Goal: Task Accomplishment & Management: Manage account settings

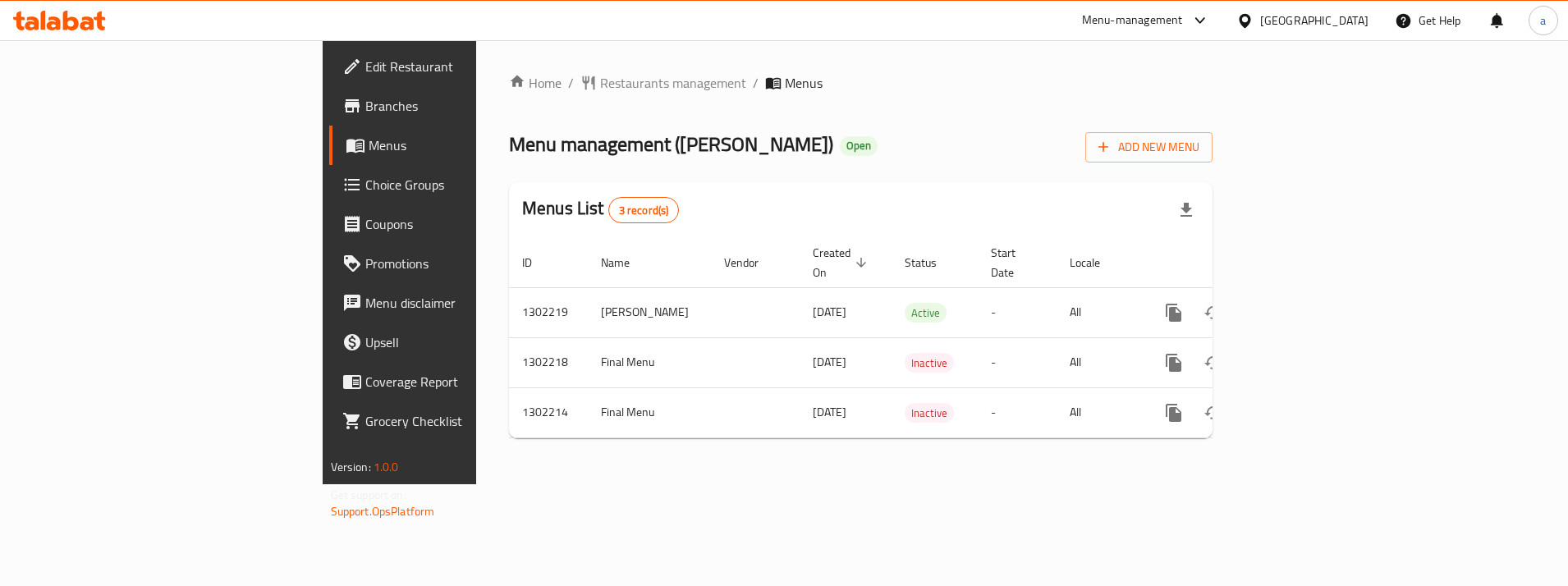
click at [366, 193] on span "Choice Groups" at bounding box center [469, 185] width 206 height 20
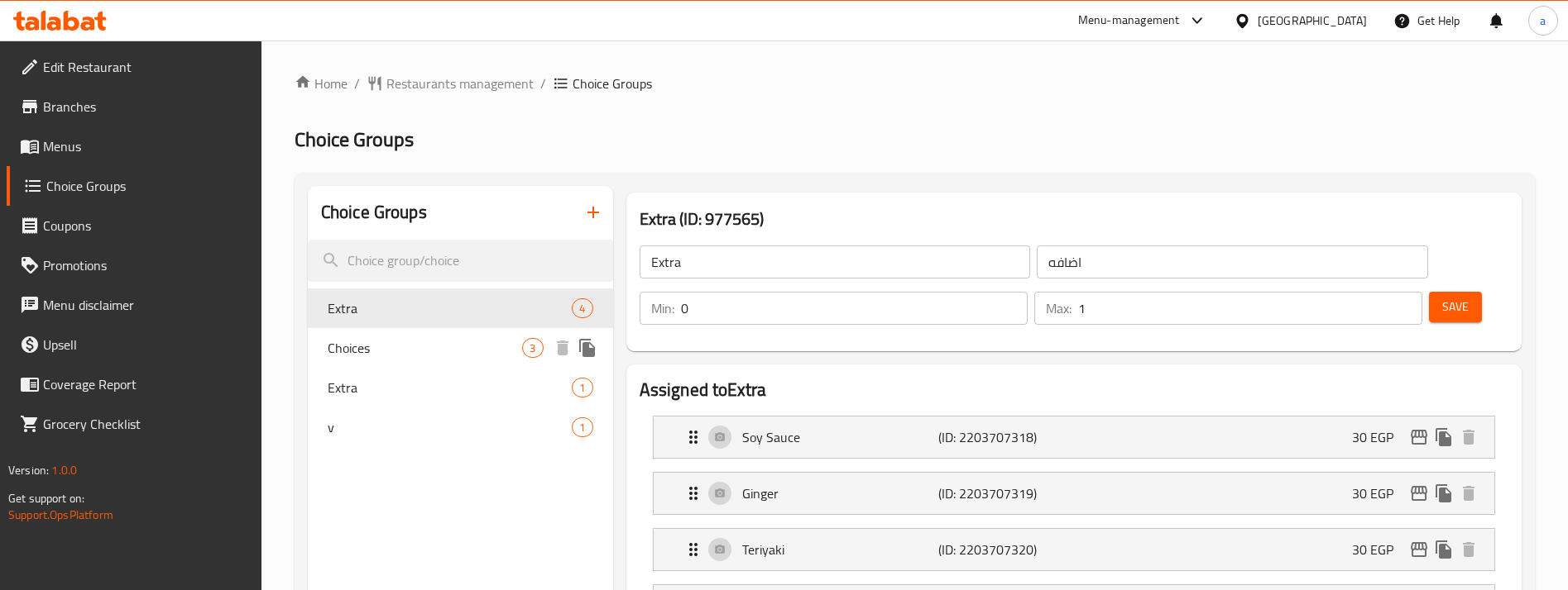
click at [407, 334] on div "Choices 3" at bounding box center [461, 347] width 305 height 40
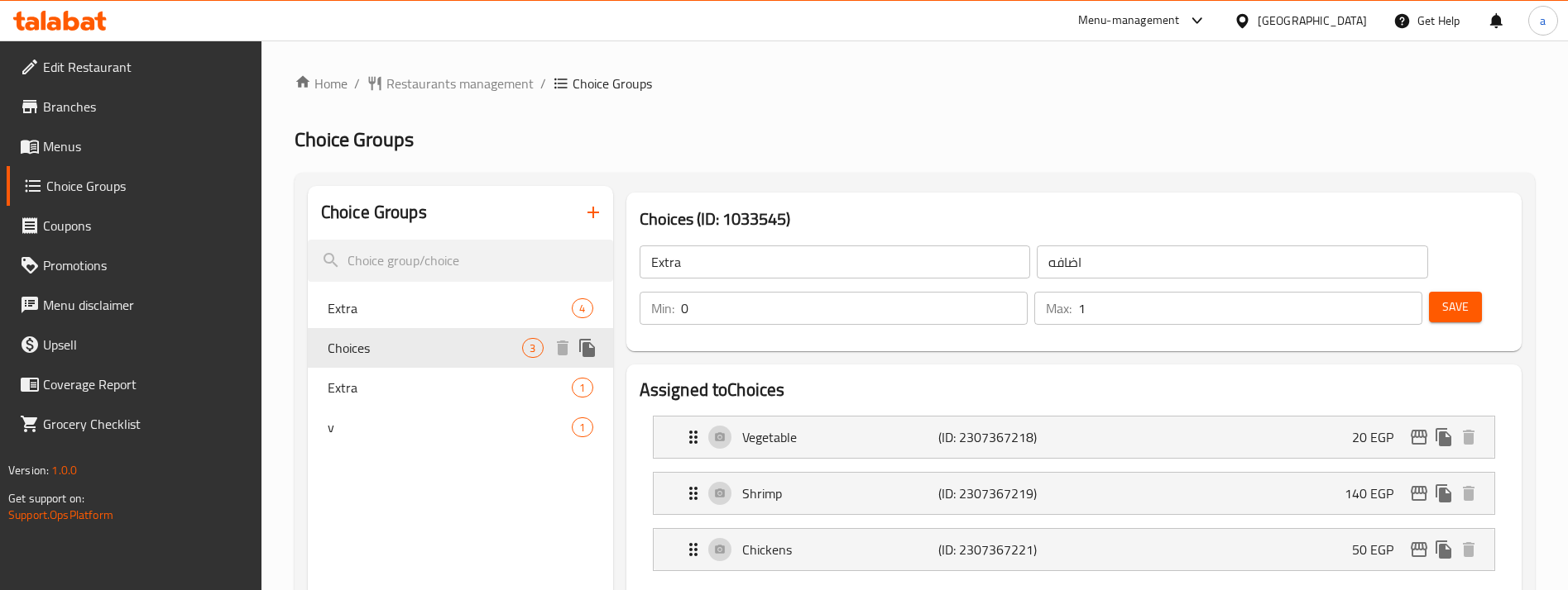
type input "Choices"
type input "اختيارات"
click at [427, 397] on span "Extra" at bounding box center [425, 388] width 196 height 20
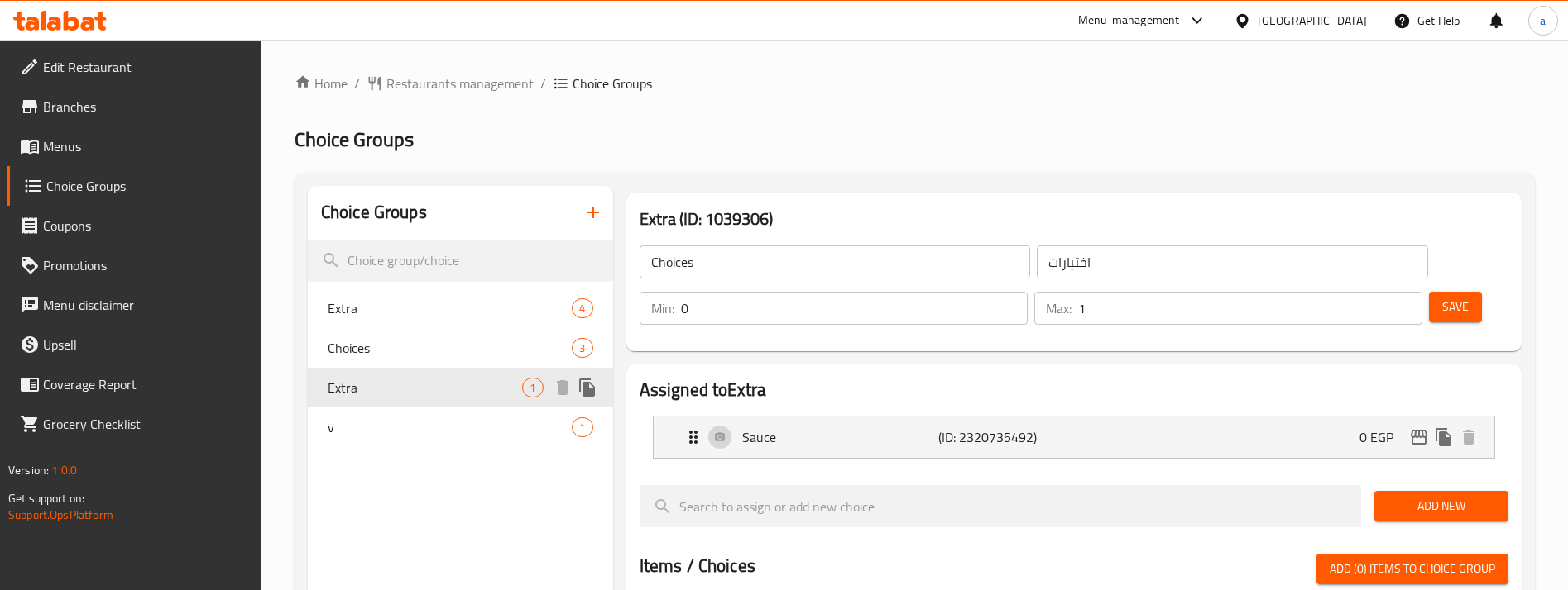
type input "Extra"
type input "اكستر"
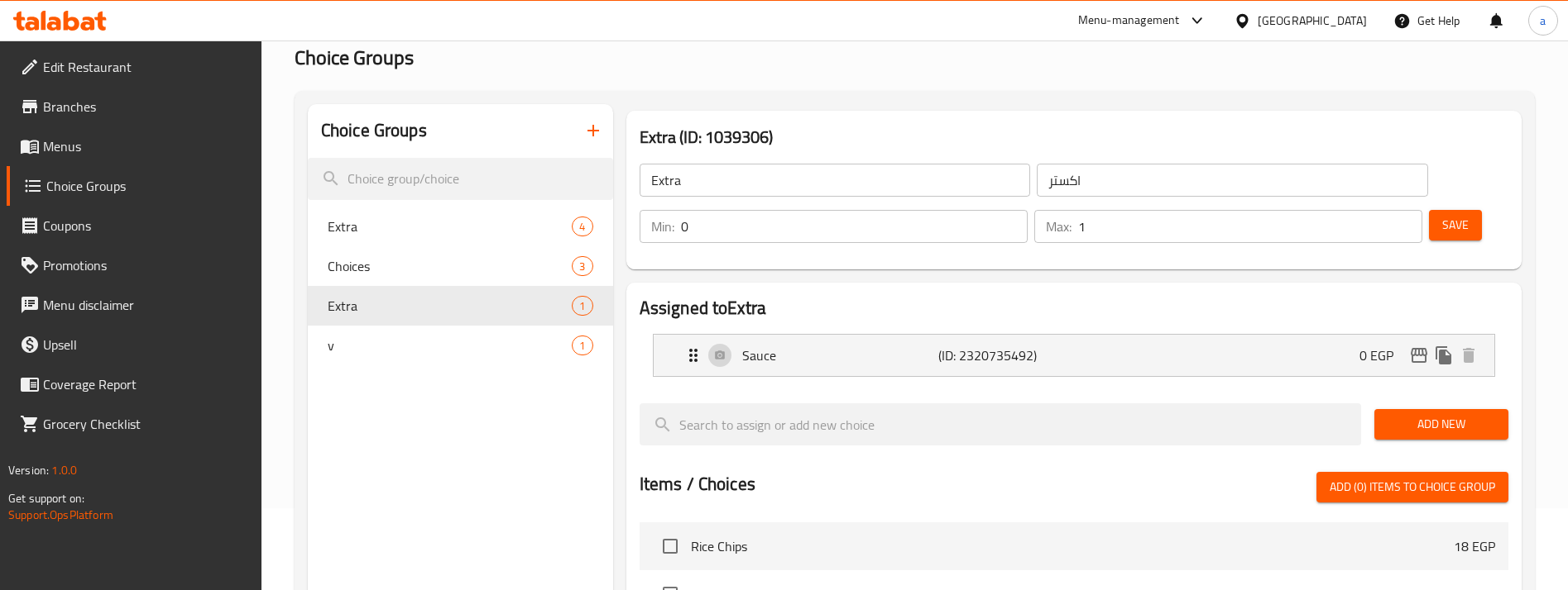
scroll to position [47, 0]
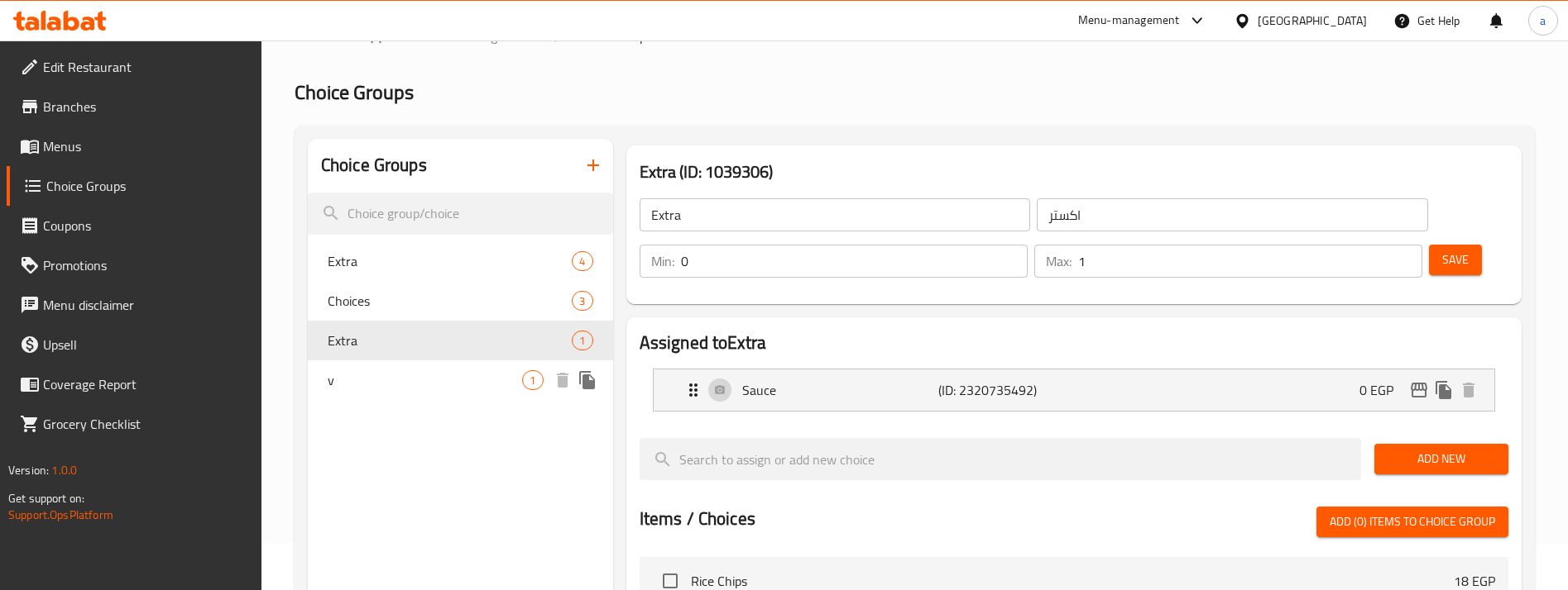
click at [412, 374] on span "v" at bounding box center [425, 380] width 196 height 20
type input "v"
type input "اكسترا"
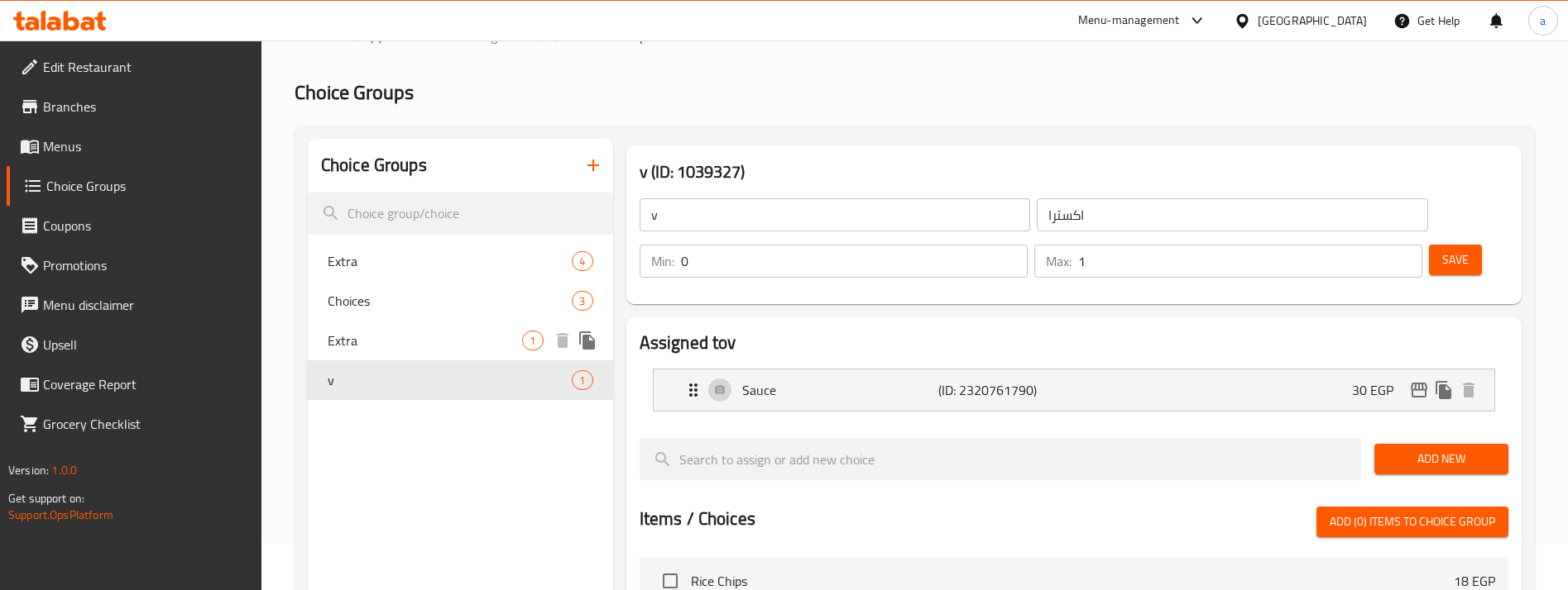
click at [389, 350] on span "Extra" at bounding box center [425, 341] width 196 height 20
type input "Extra"
type input "اكستر"
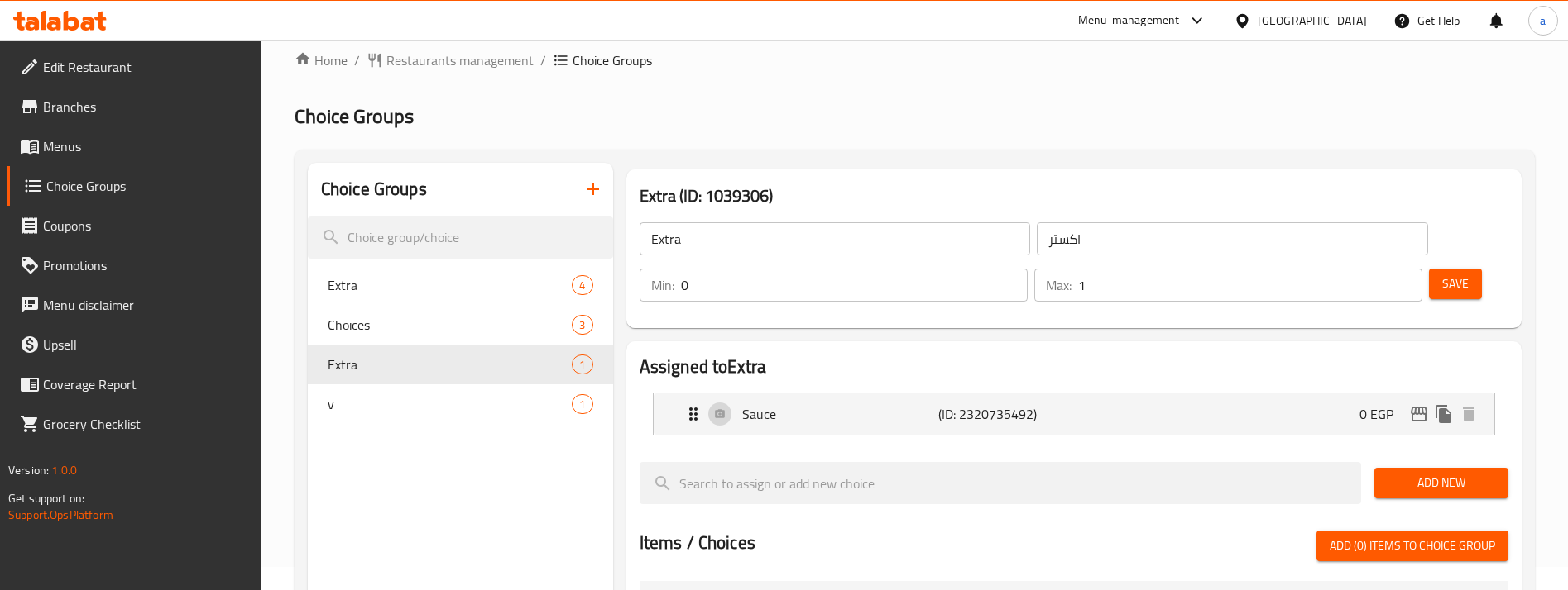
scroll to position [0, 0]
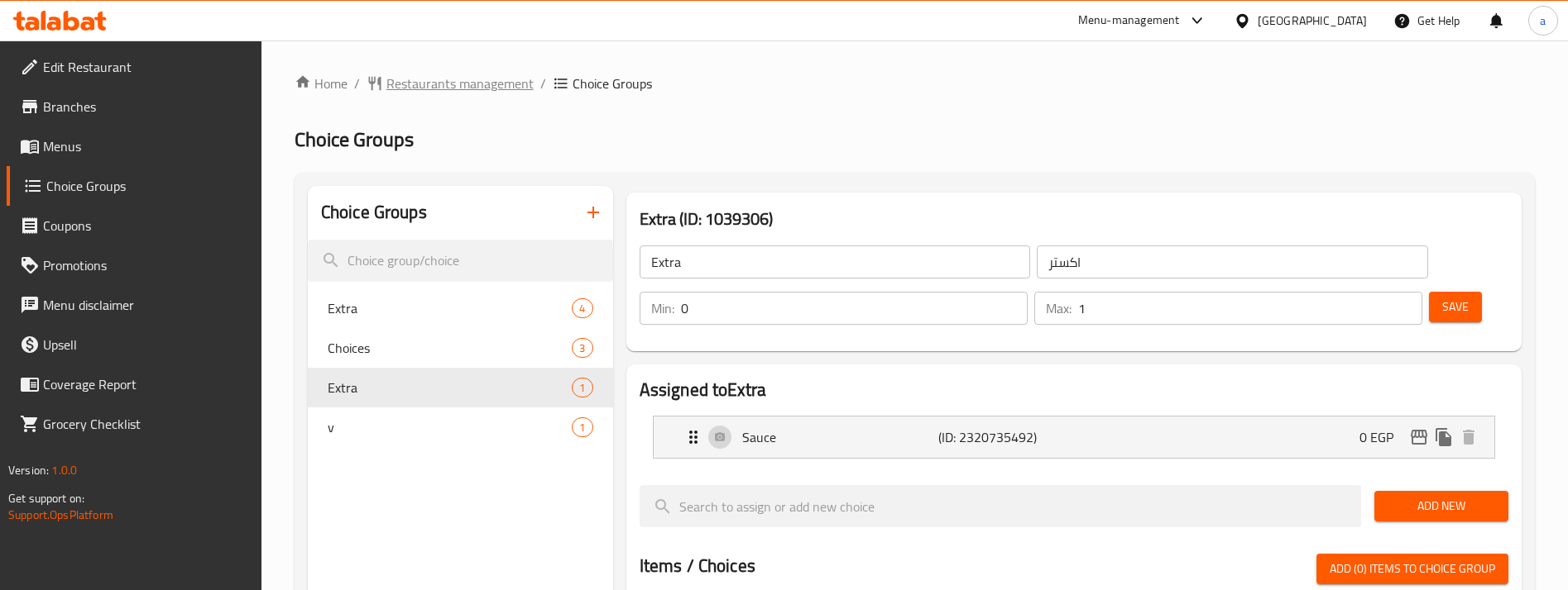
click at [488, 88] on span "Restaurants management" at bounding box center [460, 83] width 148 height 20
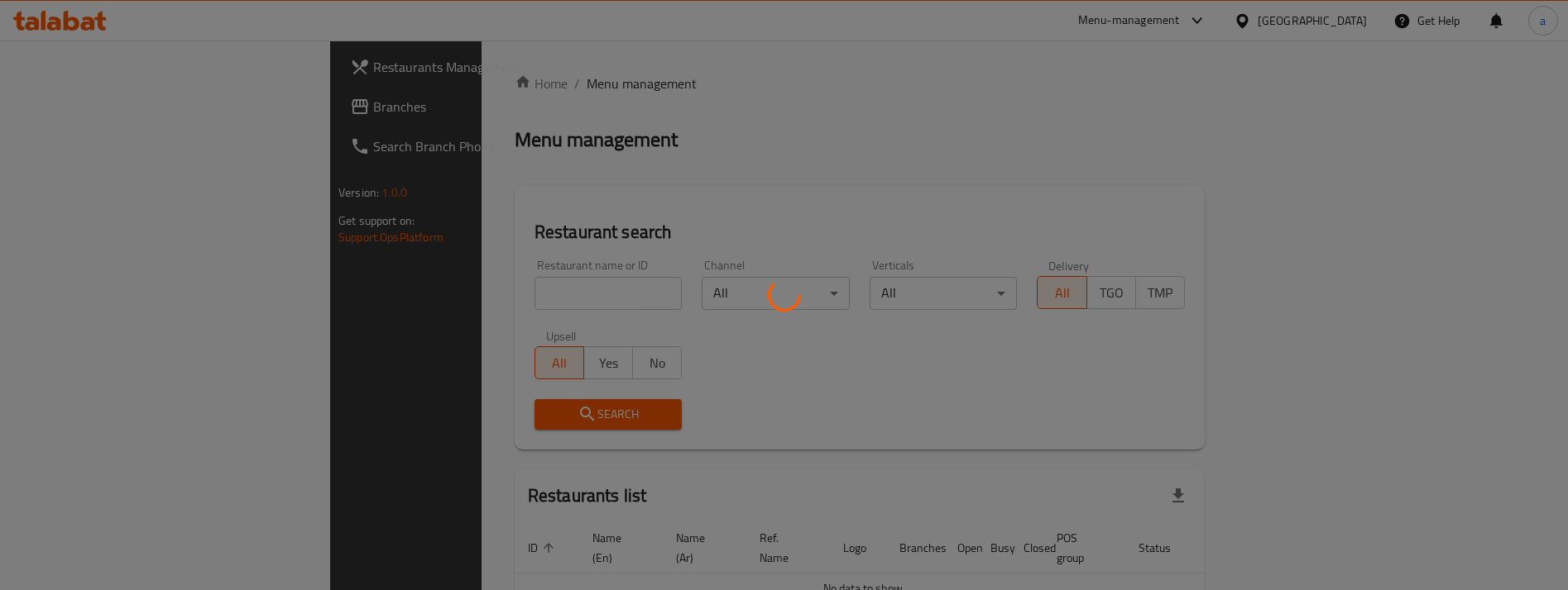
click at [163, 116] on div at bounding box center [784, 295] width 1568 height 590
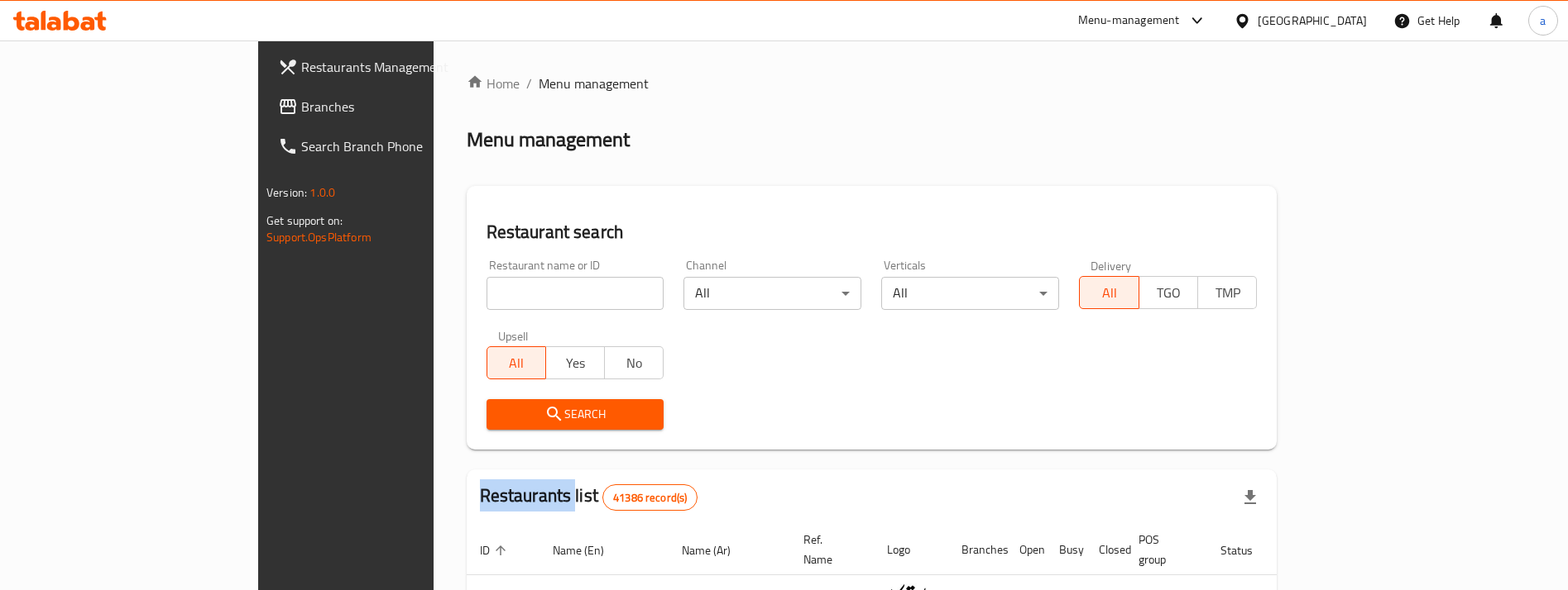
click at [301, 115] on span "Branches" at bounding box center [403, 107] width 205 height 20
